Goal: Navigation & Orientation: Find specific page/section

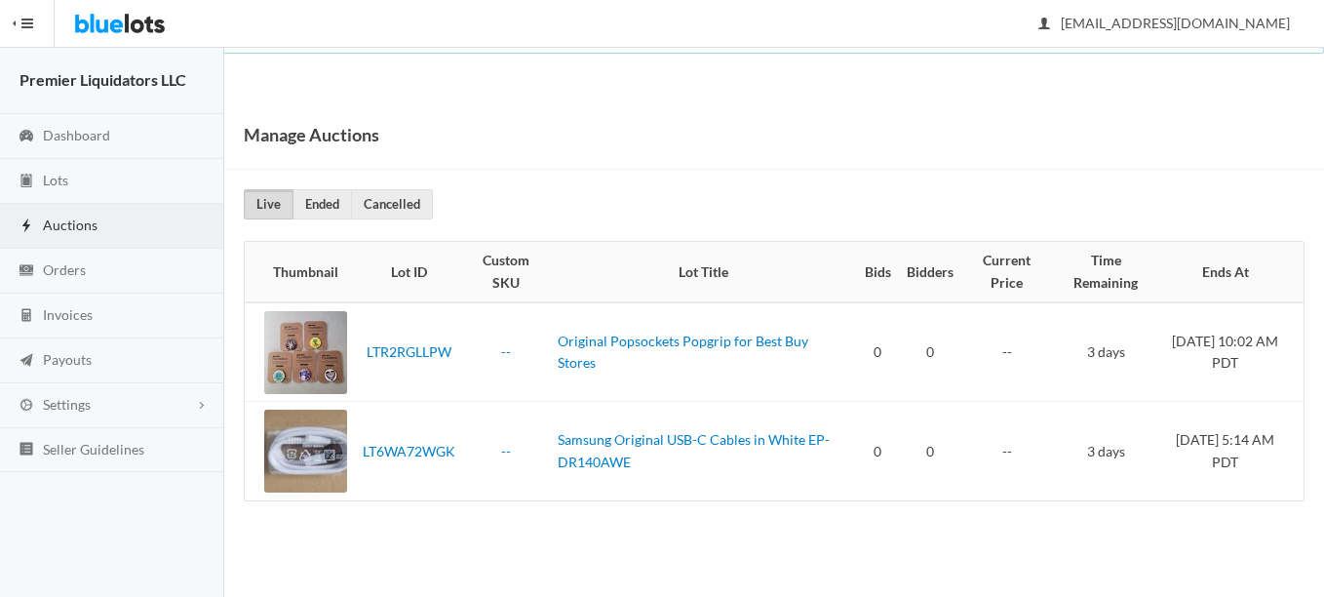
click at [79, 216] on span "Auctions" at bounding box center [70, 224] width 55 height 17
click at [69, 174] on link "Lots" at bounding box center [112, 181] width 224 height 45
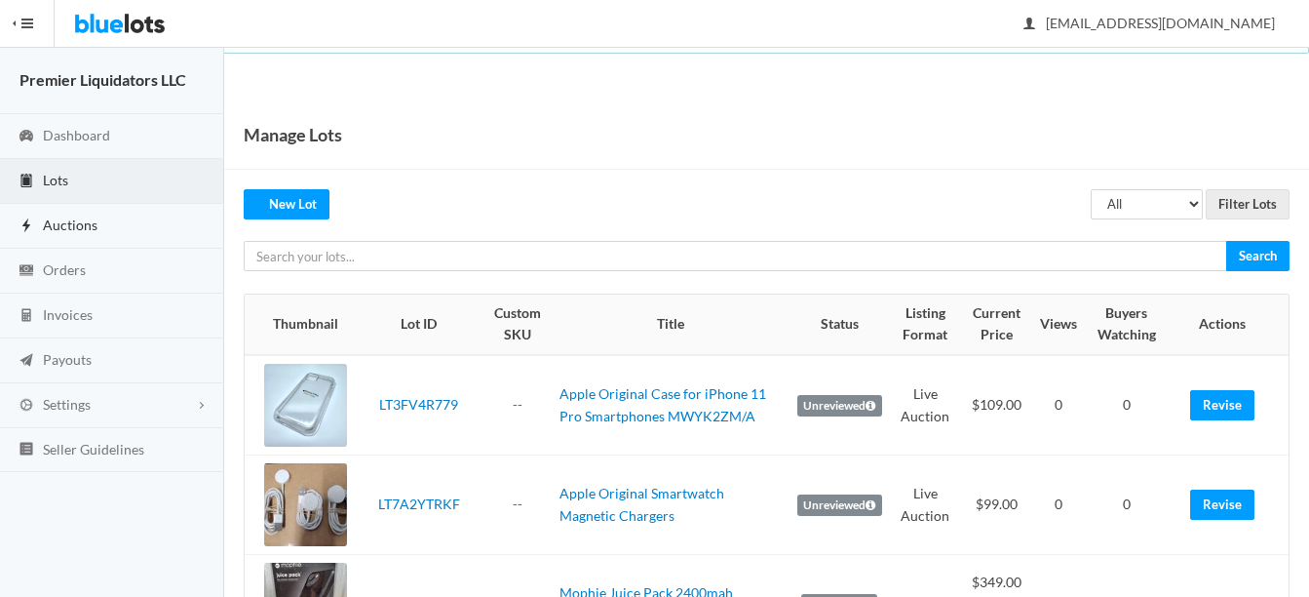
click at [82, 228] on span "Auctions" at bounding box center [70, 224] width 55 height 17
